Goal: Information Seeking & Learning: Understand process/instructions

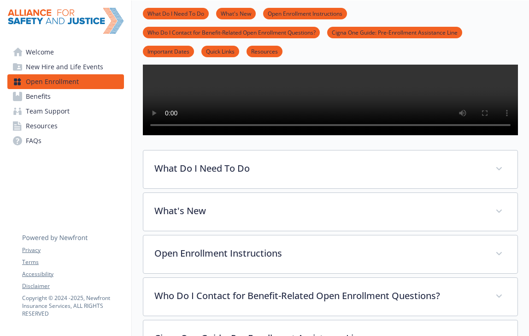
scroll to position [177, 0]
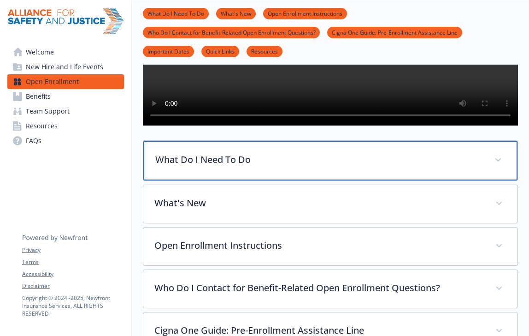
click at [233, 180] on div "What Do I Need To Do" at bounding box center [330, 161] width 374 height 40
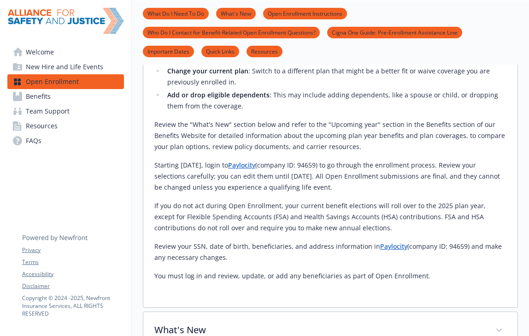
scroll to position [380, 0]
